Goal: Transaction & Acquisition: Download file/media

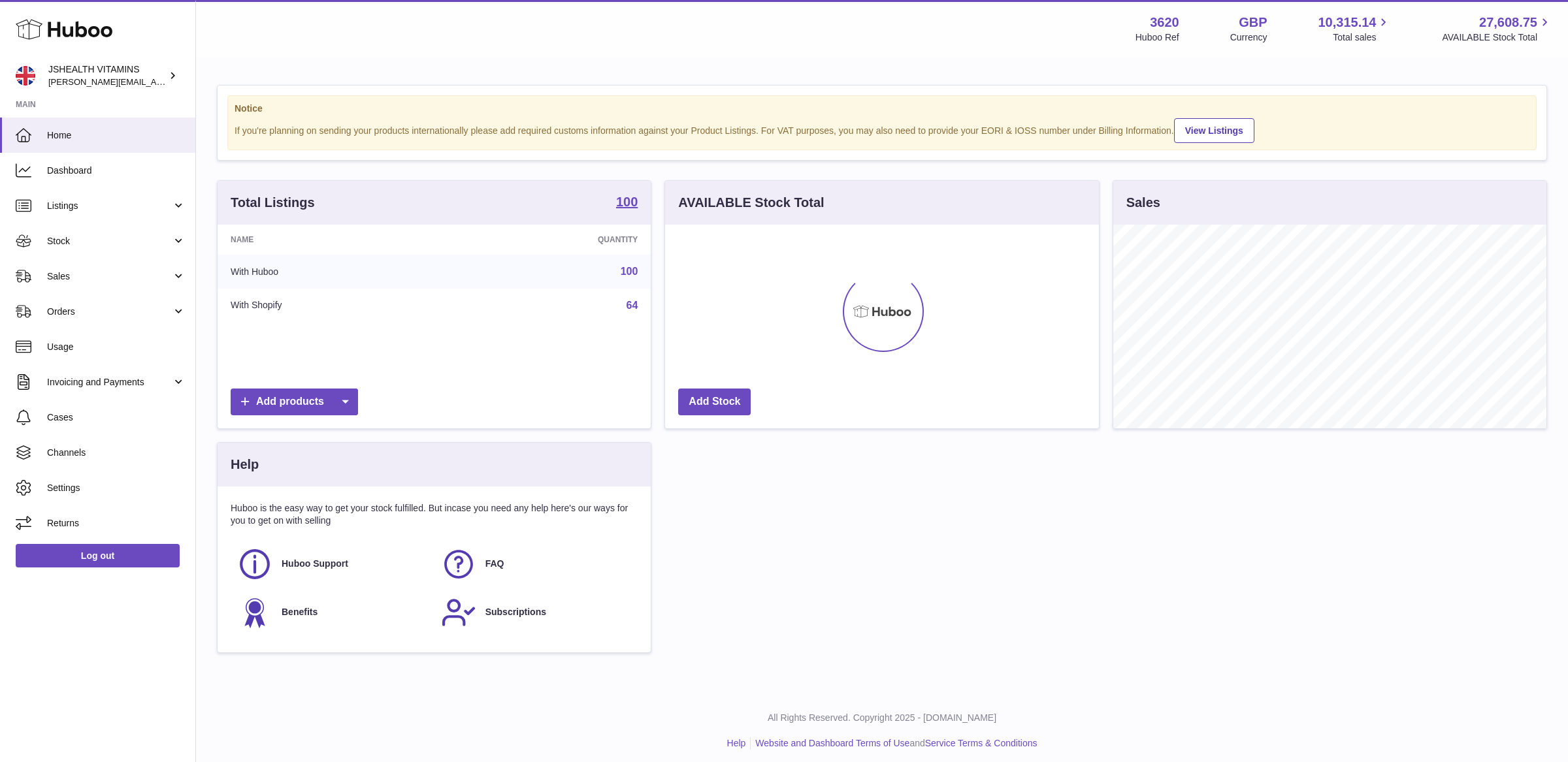
scroll to position [203, 433]
click at [106, 240] on span "Stock" at bounding box center [109, 241] width 125 height 13
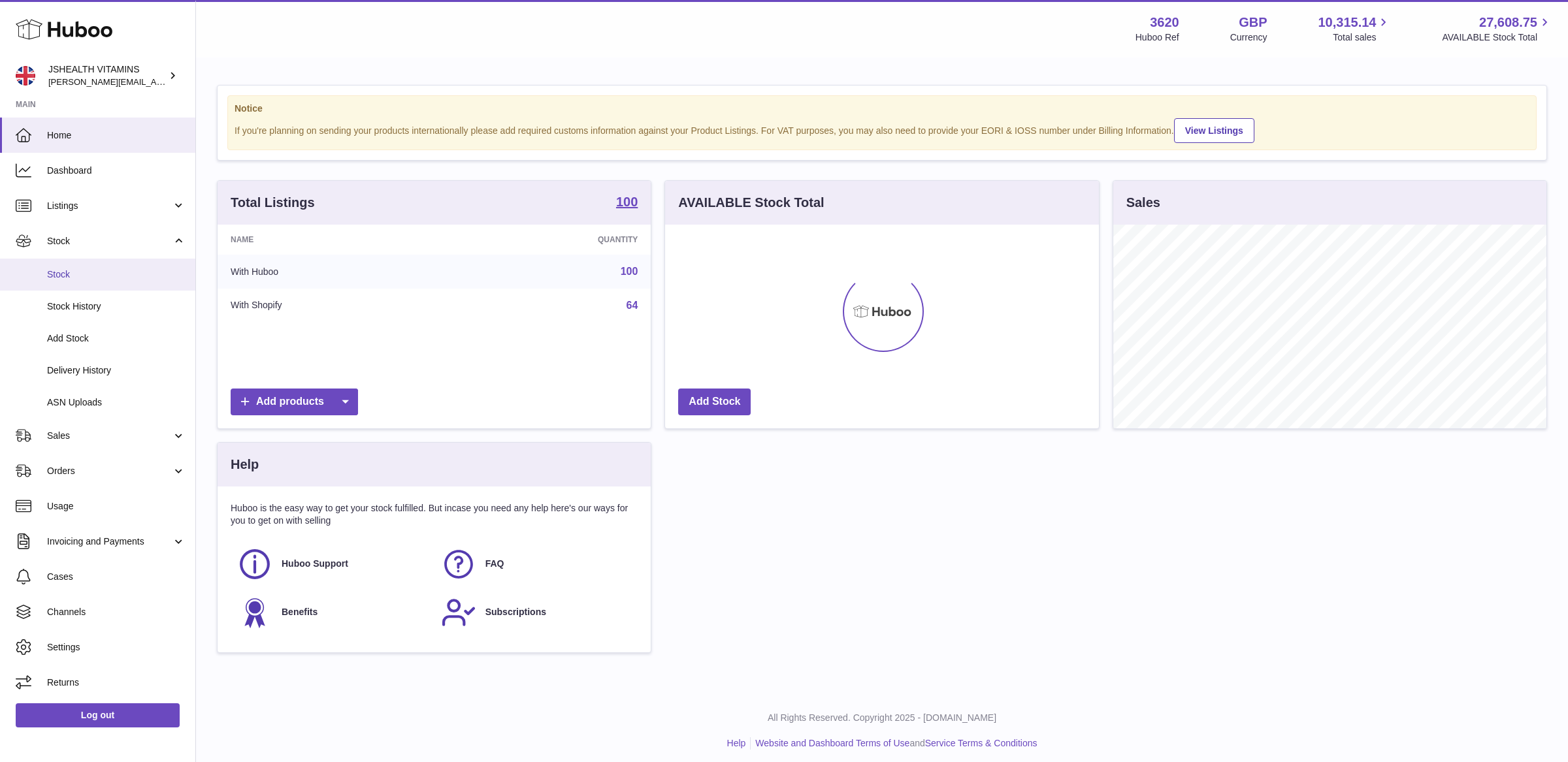
click at [115, 273] on span "Stock" at bounding box center [116, 275] width 139 height 13
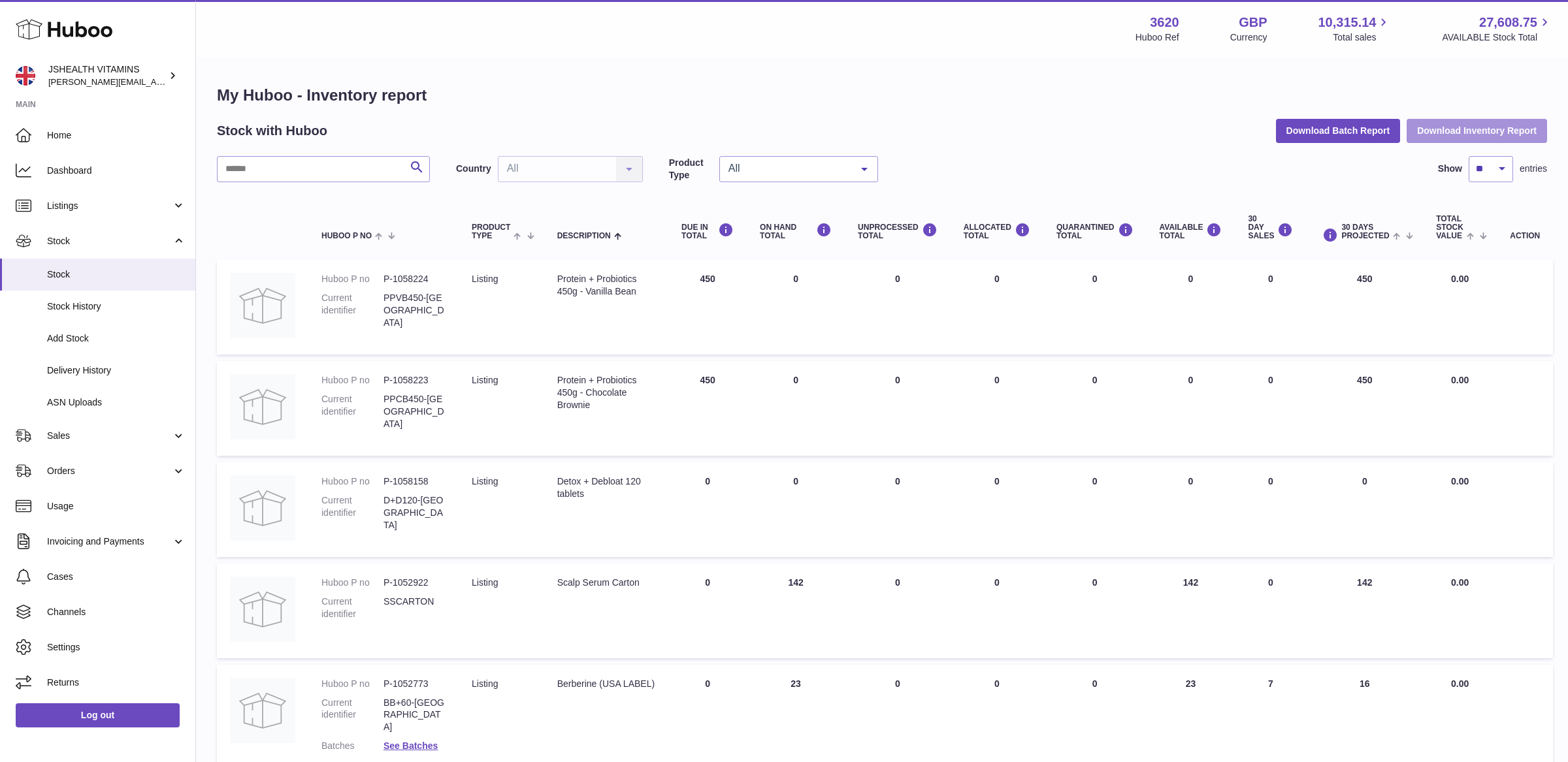
click at [1493, 132] on button "Download Inventory Report" at bounding box center [1477, 130] width 141 height 23
click at [142, 719] on link "Log out" at bounding box center [97, 715] width 164 height 23
